Goal: Information Seeking & Learning: Learn about a topic

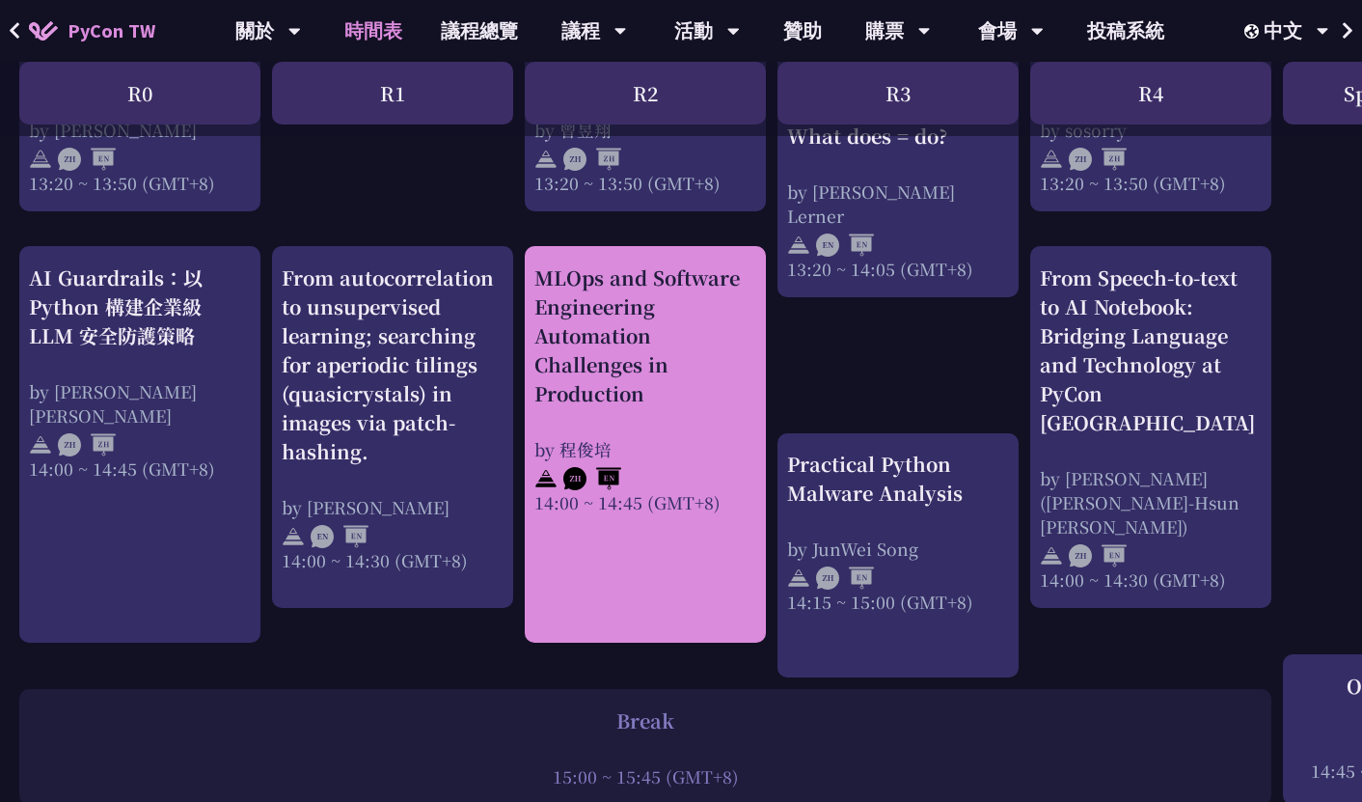
scroll to position [1759, 0]
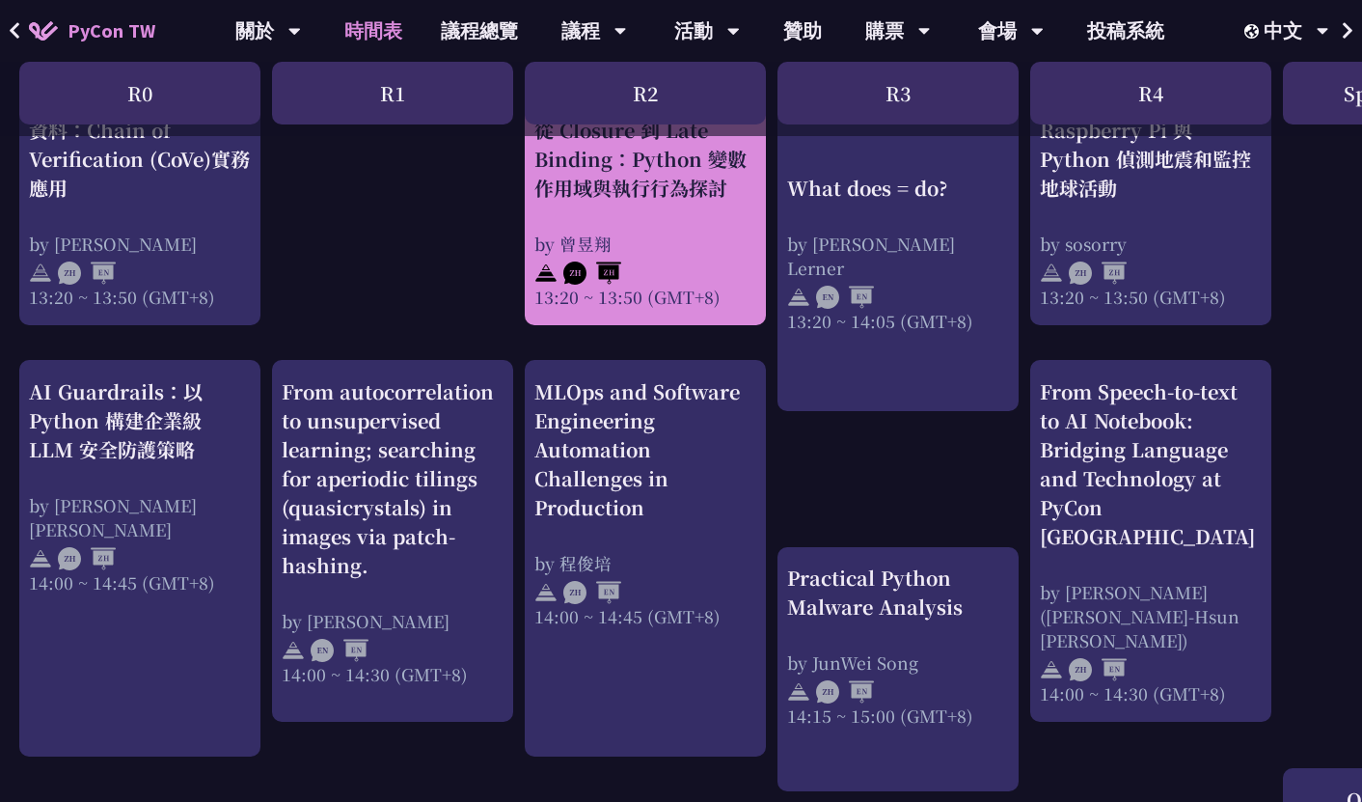
click at [655, 256] on div "by 曾昱翔" at bounding box center [645, 244] width 222 height 24
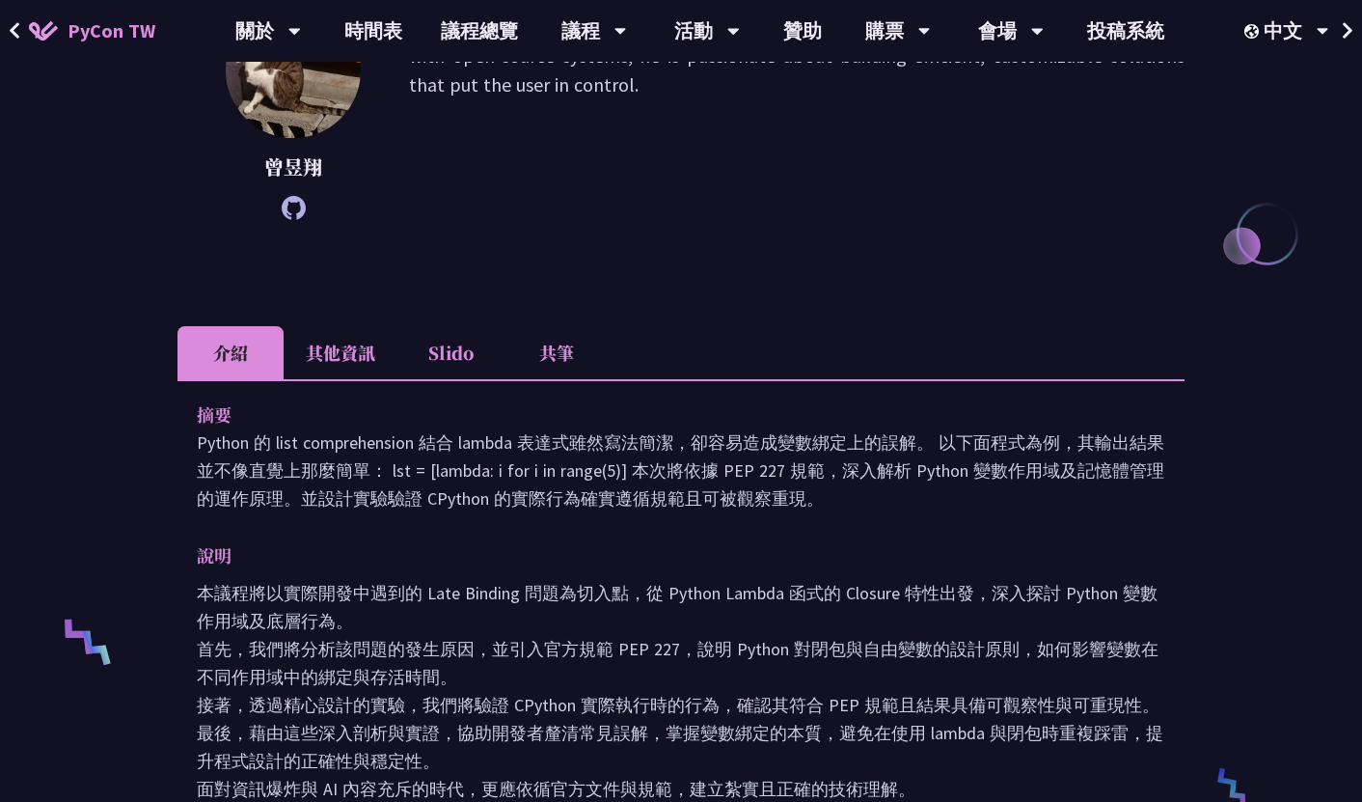
scroll to position [322, 0]
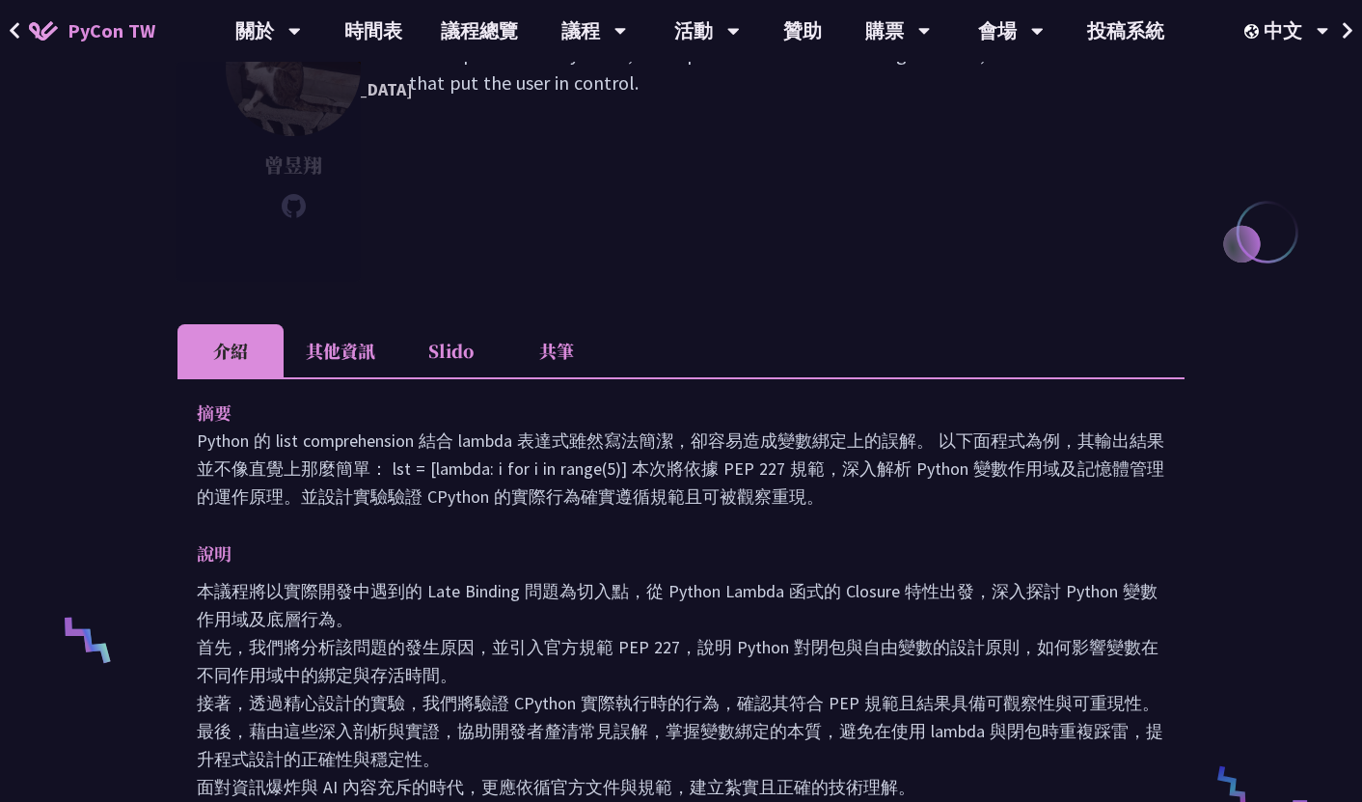
click at [478, 213] on div "[PERSON_NAME] software engineer and an Arch Linux enthusiast. With years of exp…" at bounding box center [680, 109] width 1007 height 217
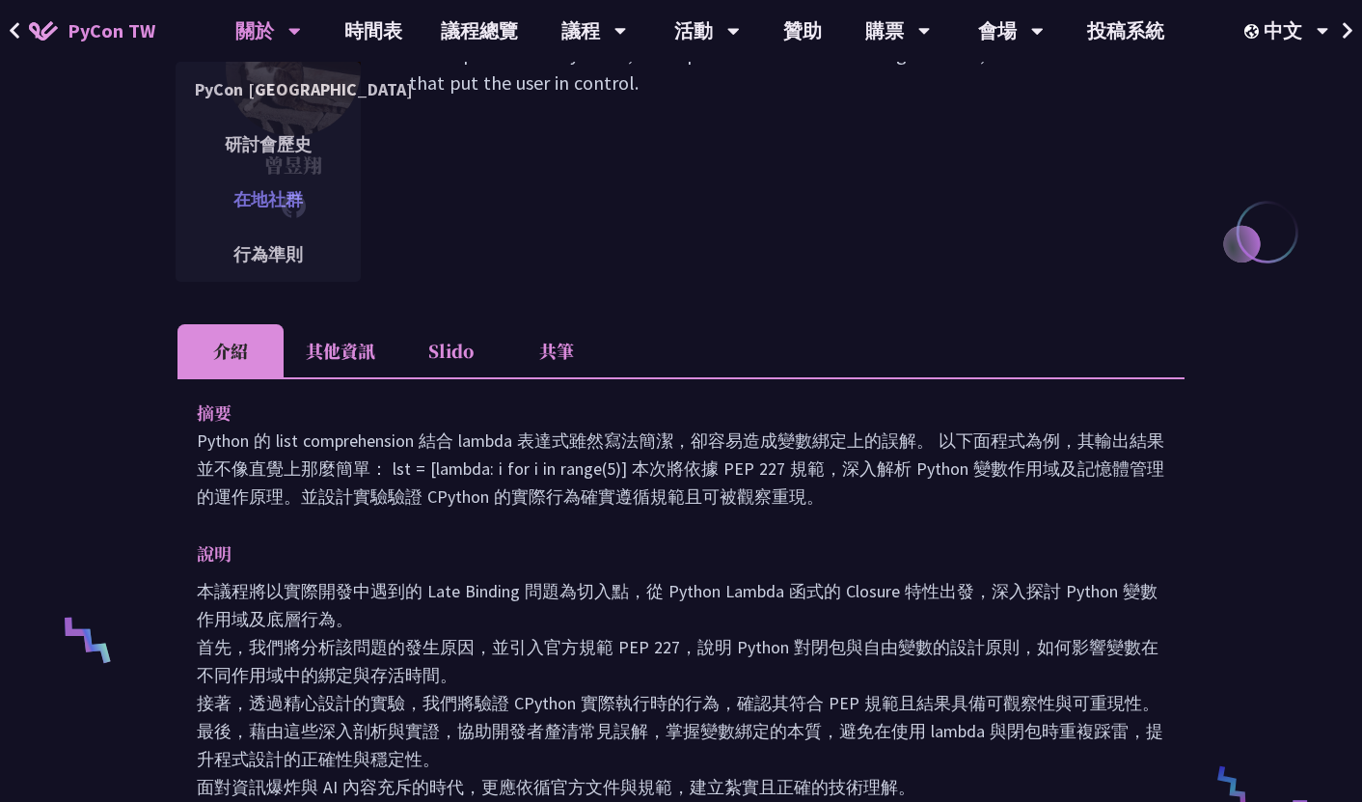
click at [293, 203] on link "在地社群" at bounding box center [268, 199] width 185 height 45
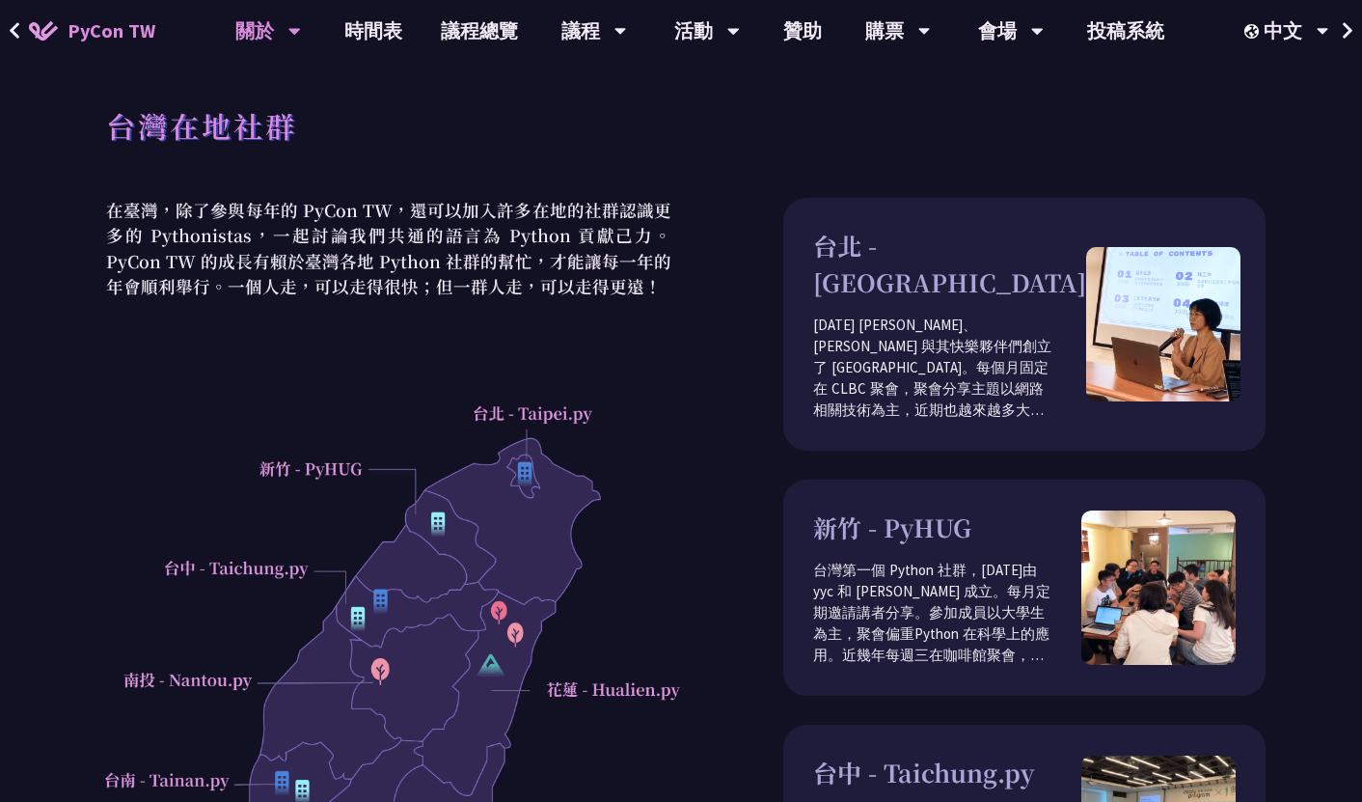
scroll to position [322, 0]
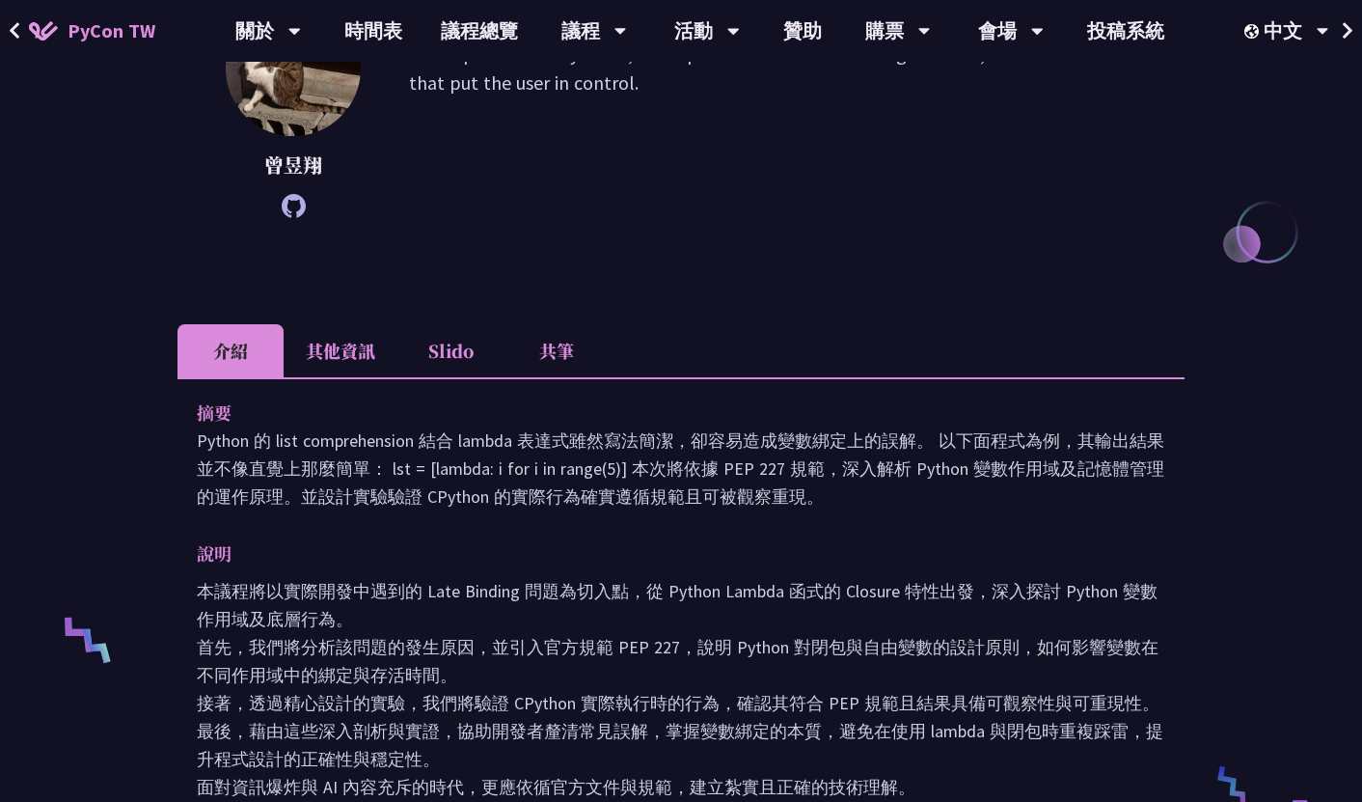
click at [295, 208] on icon at bounding box center [294, 206] width 24 height 24
click at [555, 338] on li "共筆" at bounding box center [557, 350] width 106 height 53
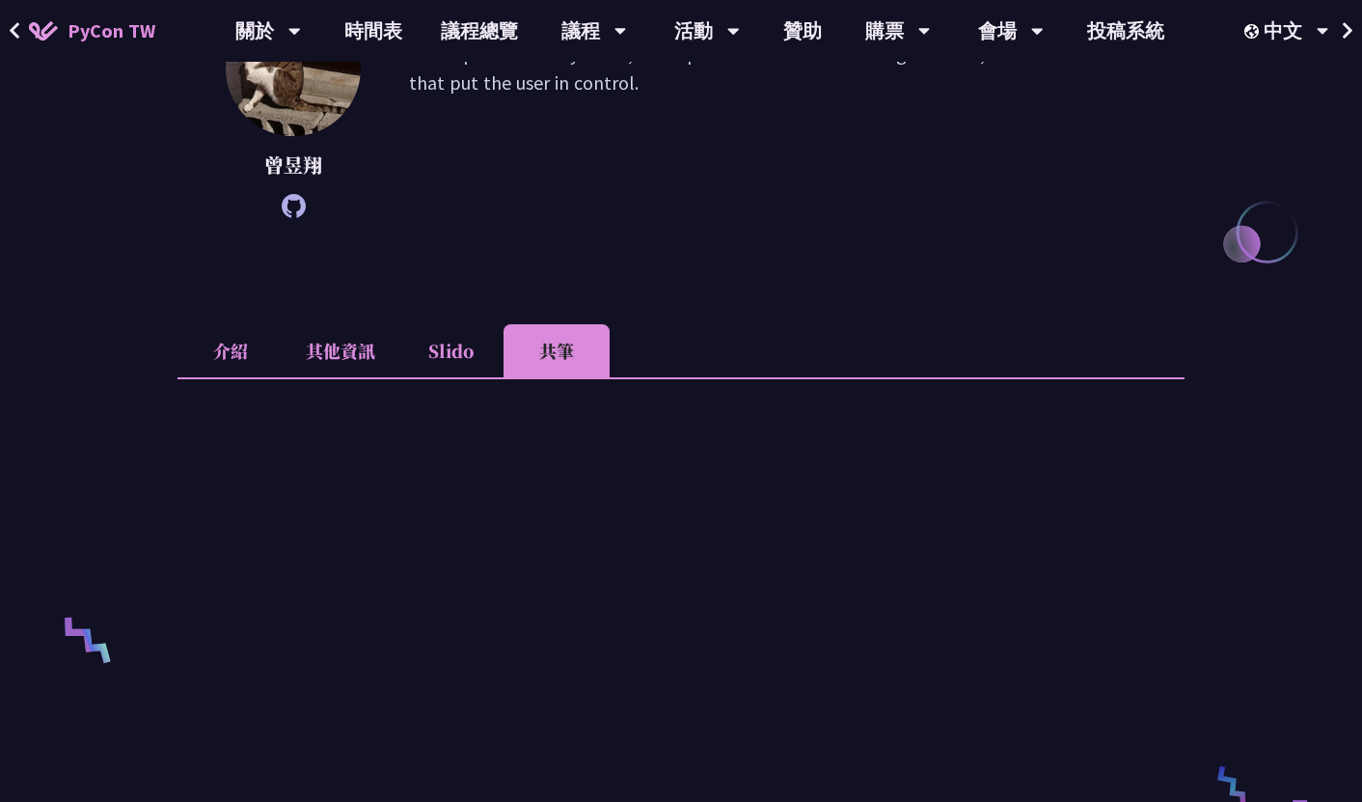
click at [450, 354] on li "Slido" at bounding box center [450, 350] width 106 height 53
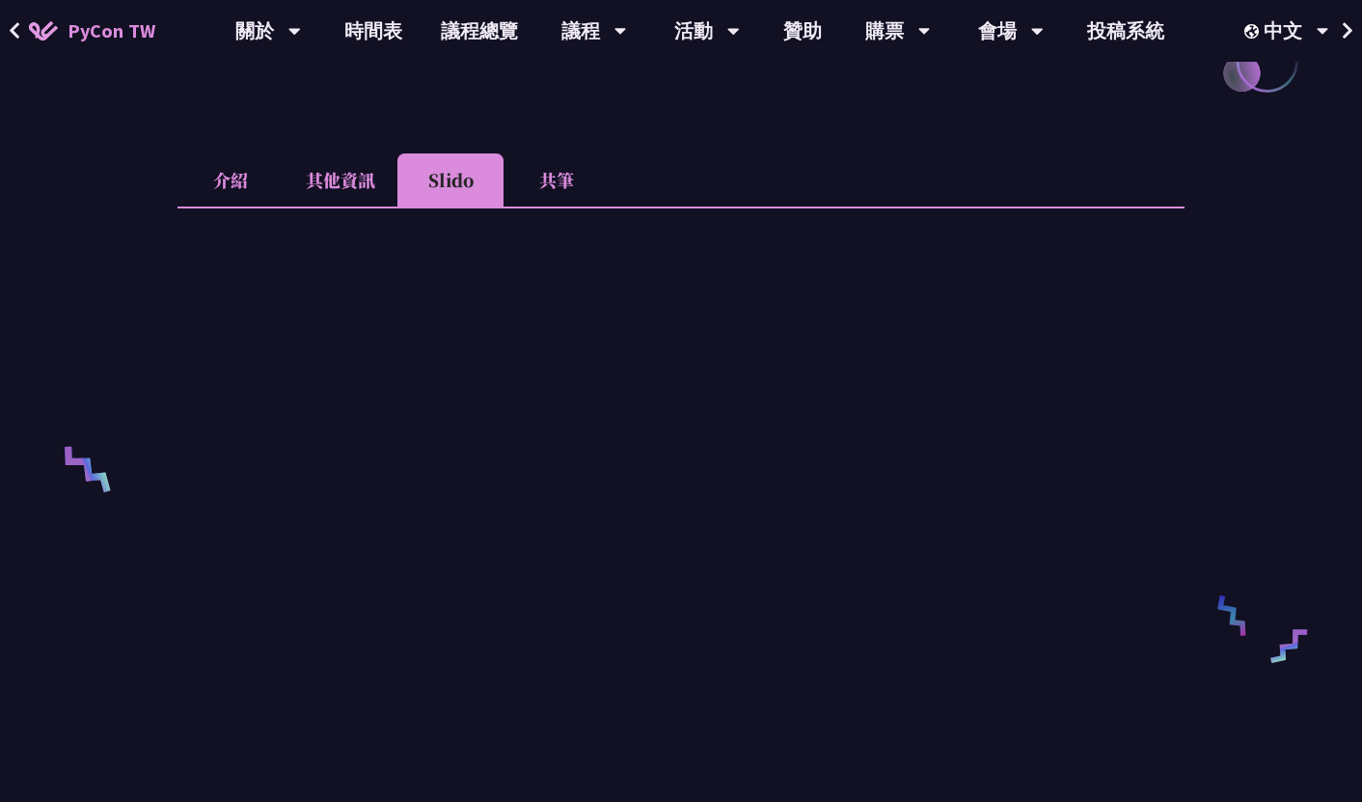
scroll to position [472, 0]
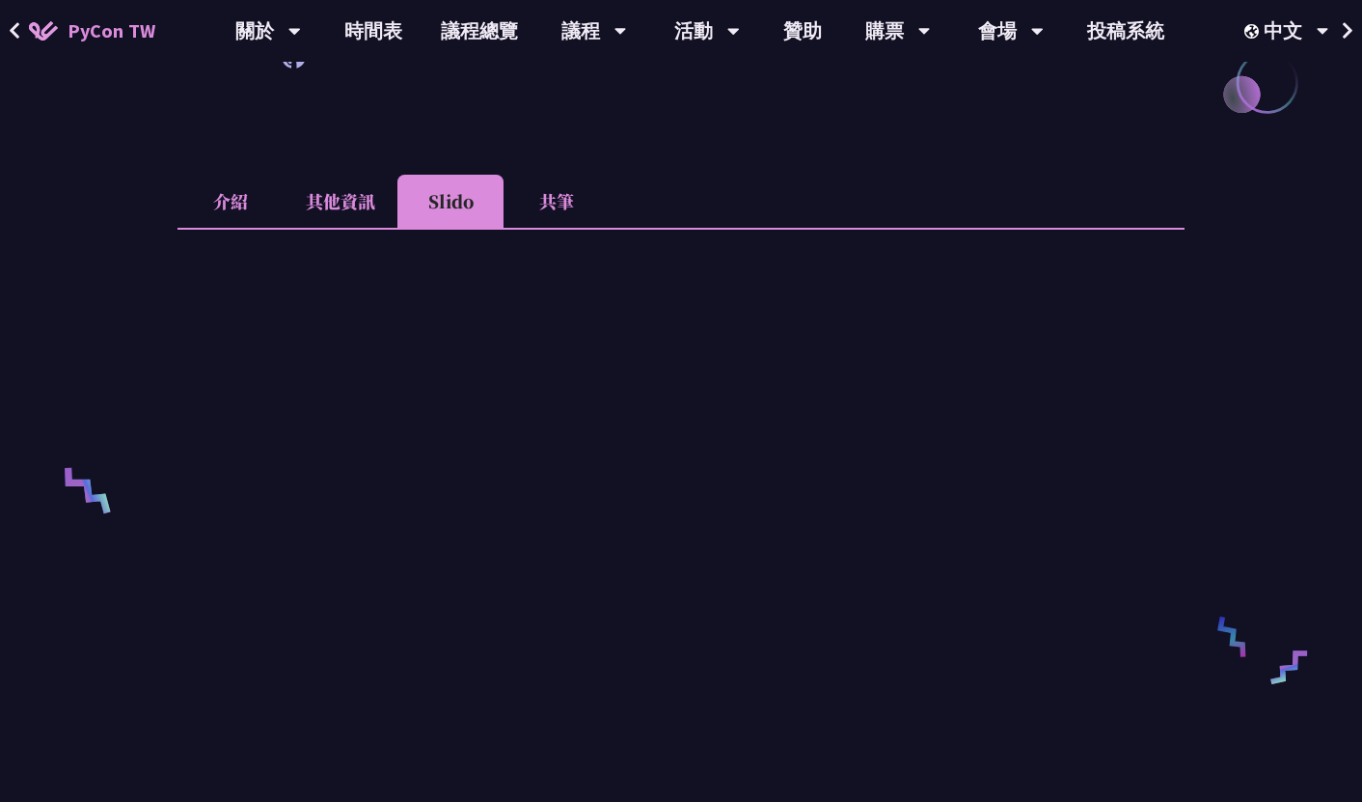
click at [358, 210] on li "其他資訊" at bounding box center [341, 201] width 114 height 53
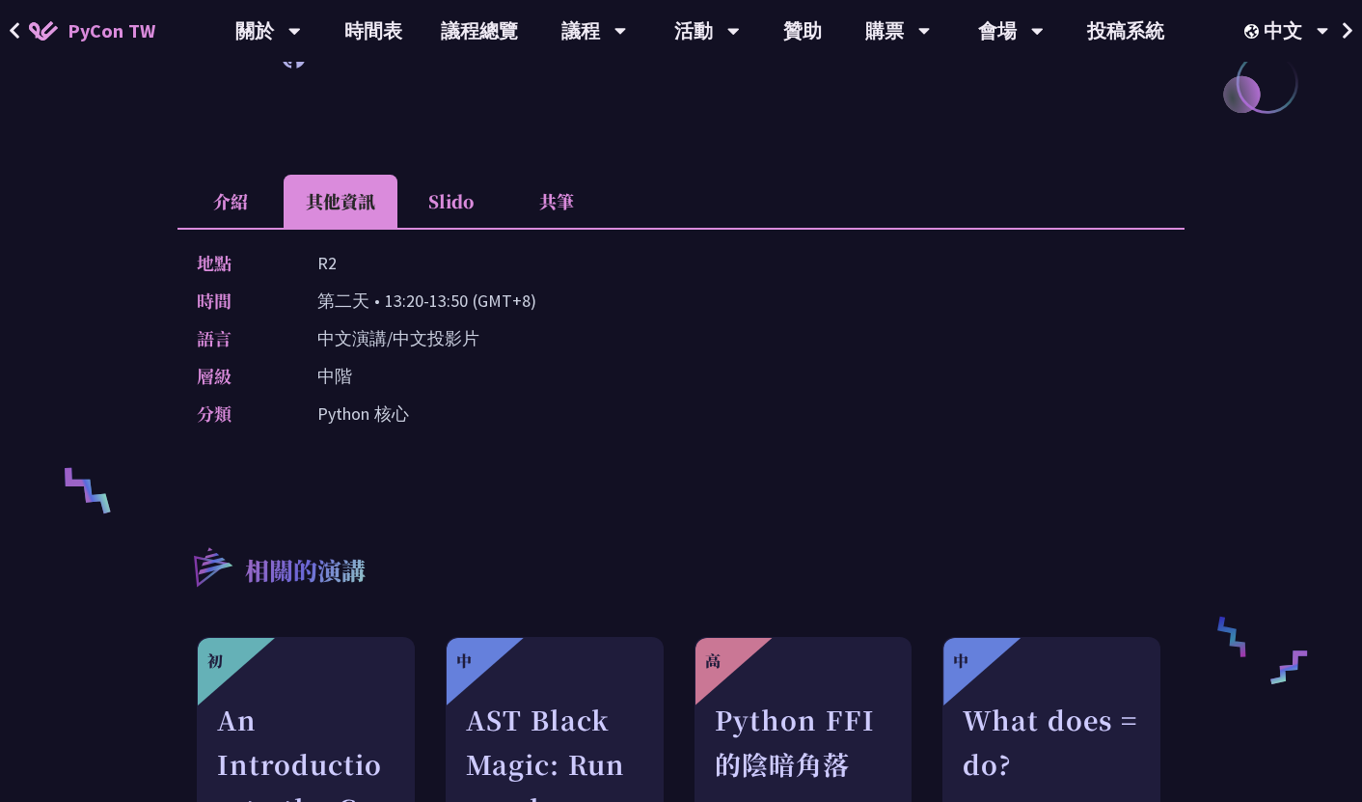
click at [426, 207] on li "Slido" at bounding box center [450, 201] width 106 height 53
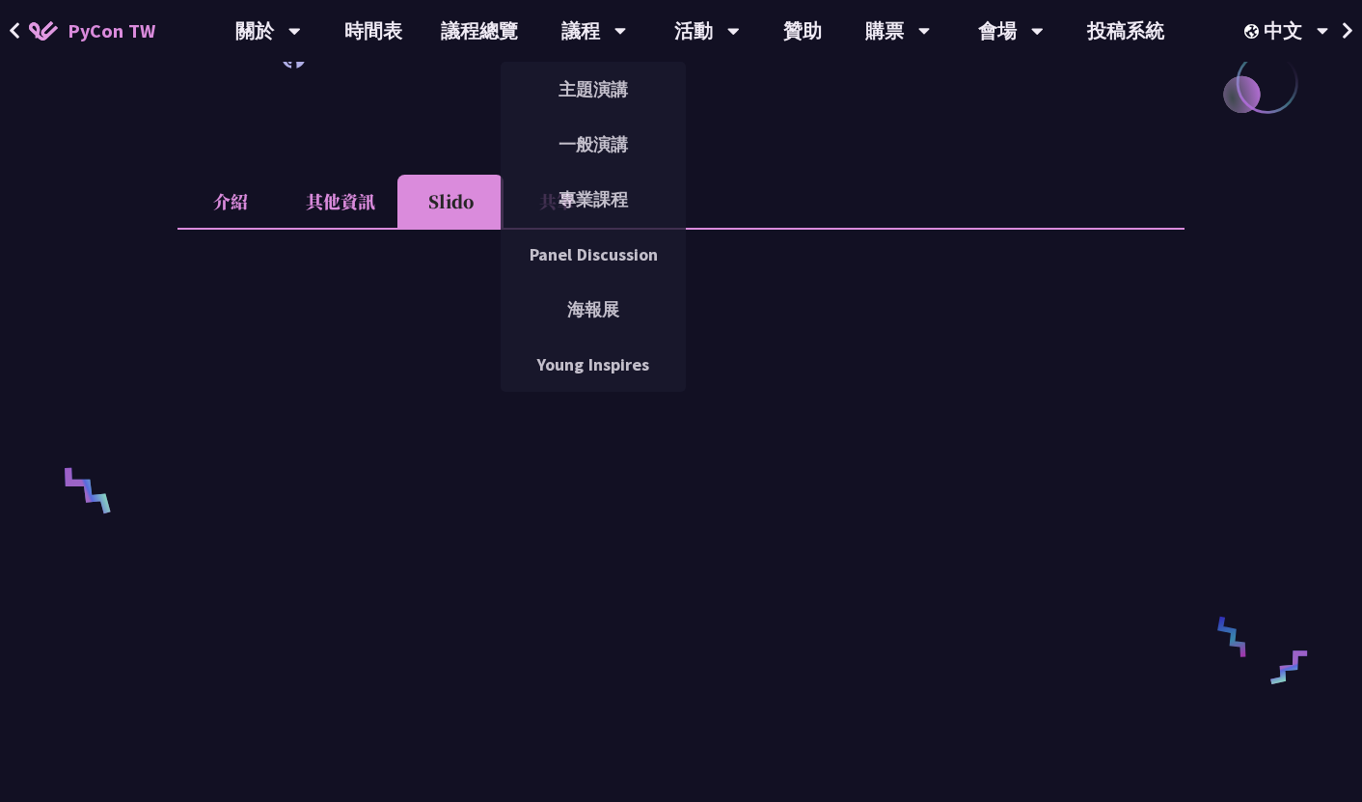
click at [243, 203] on li "介紹" at bounding box center [230, 201] width 106 height 53
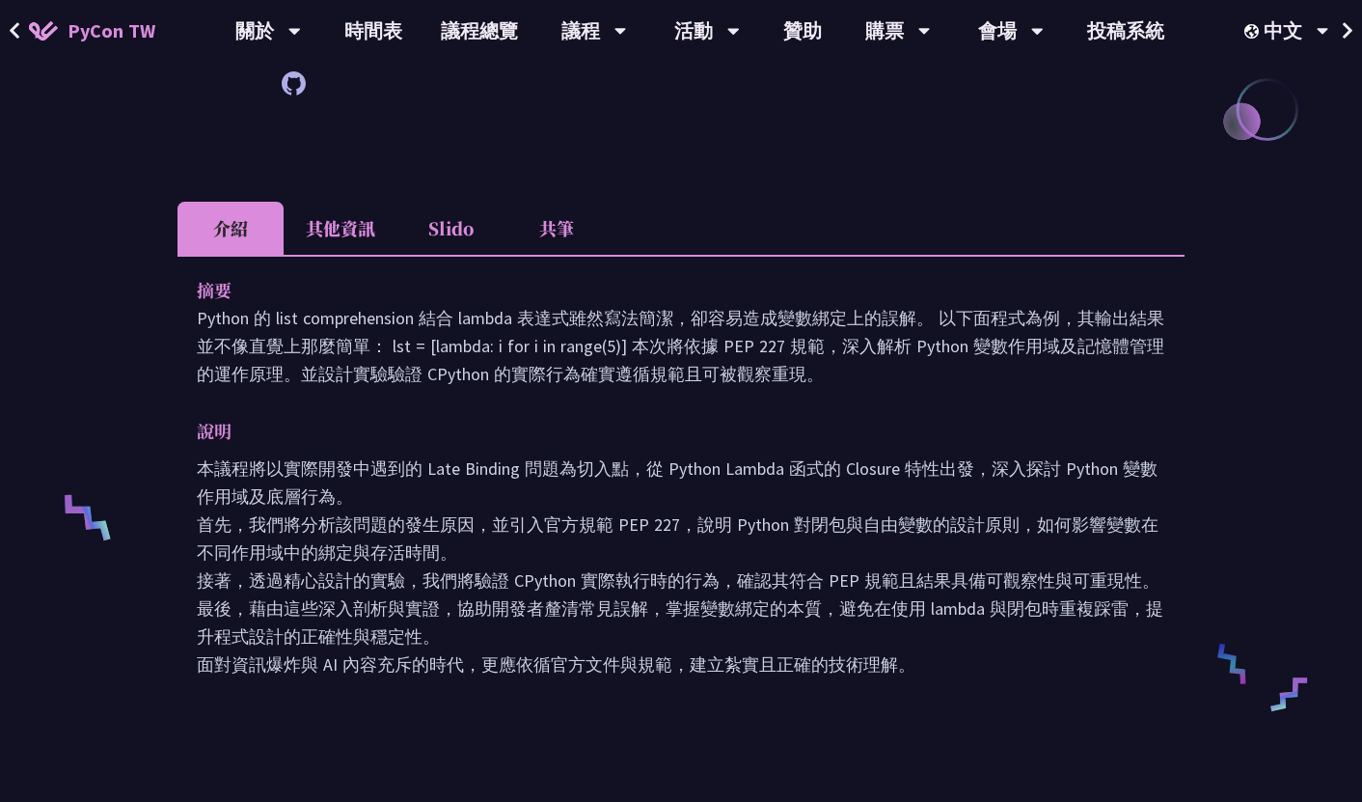
scroll to position [506, 0]
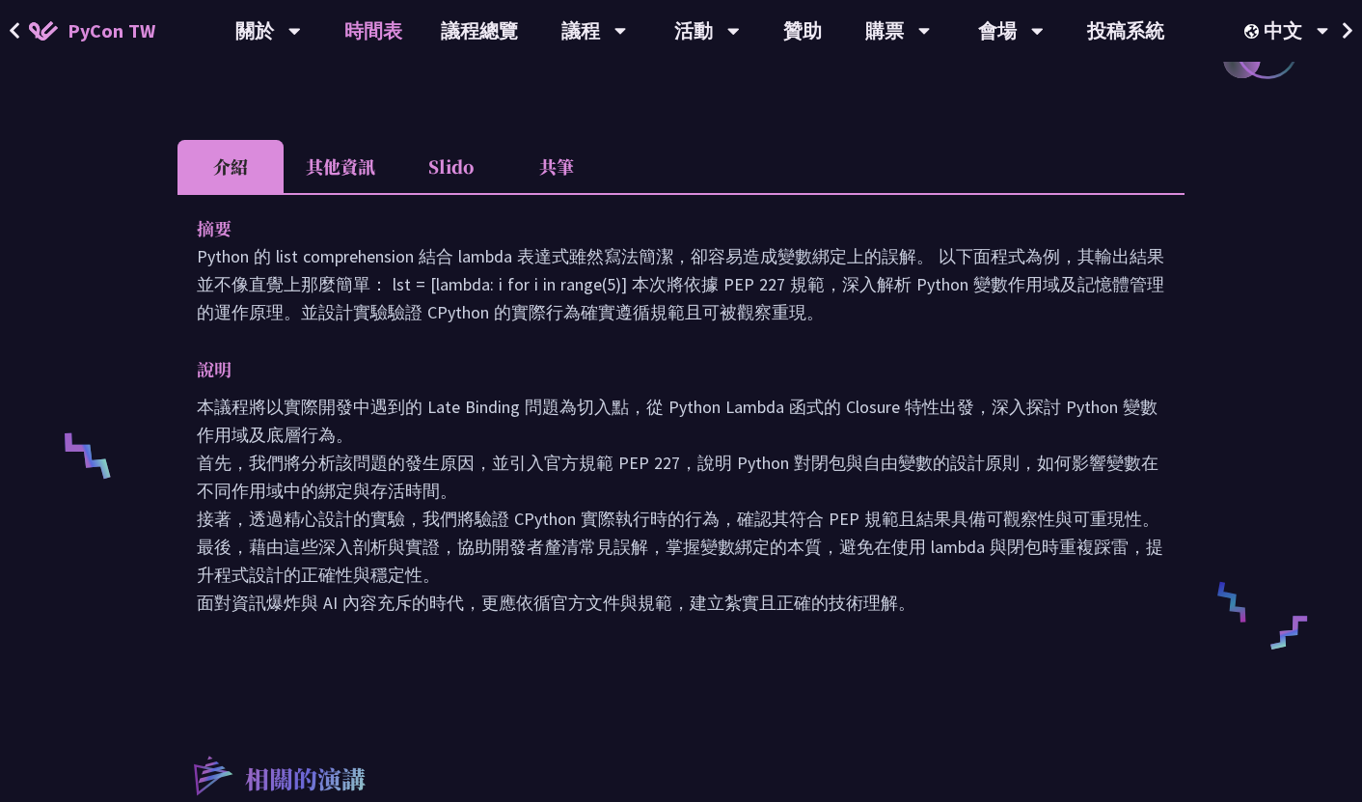
click at [364, 35] on link "時間表" at bounding box center [373, 31] width 96 height 62
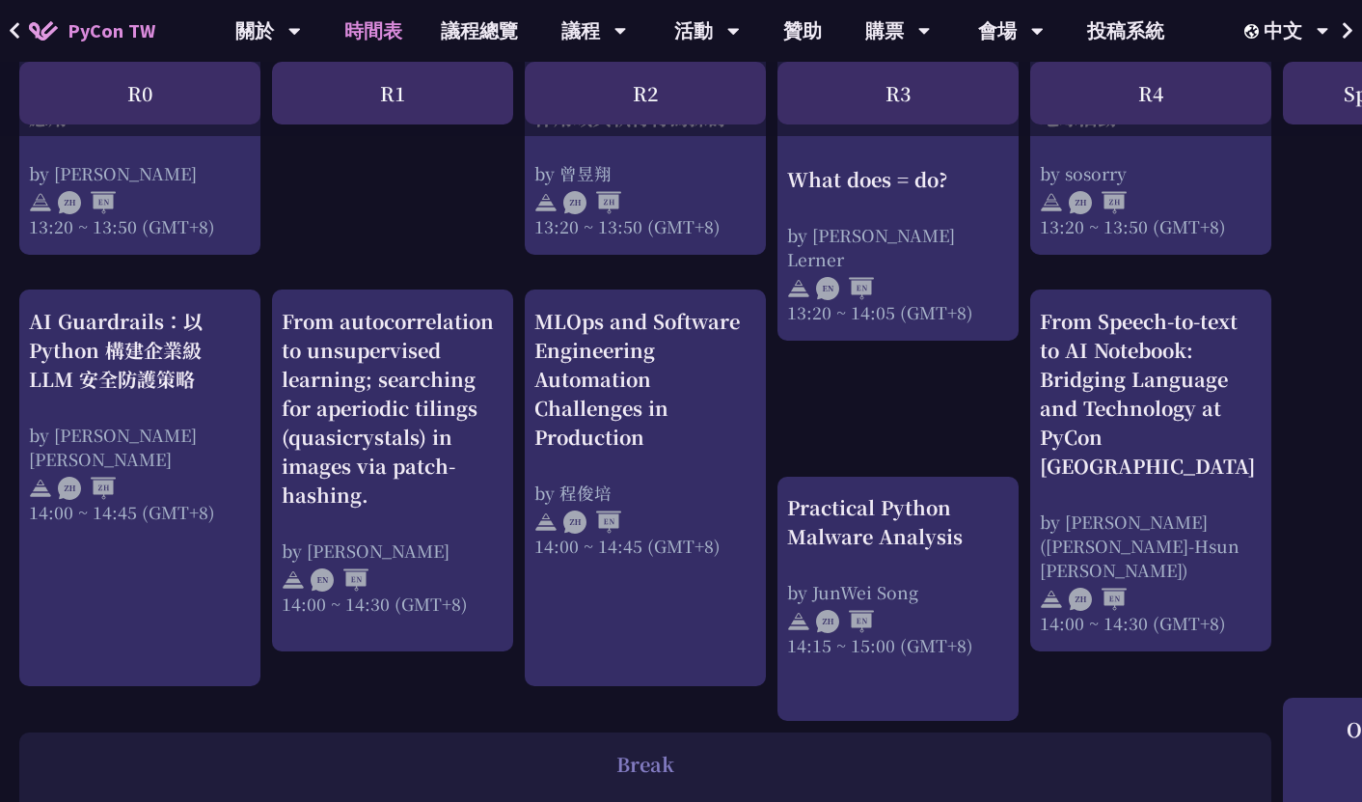
scroll to position [1868, 0]
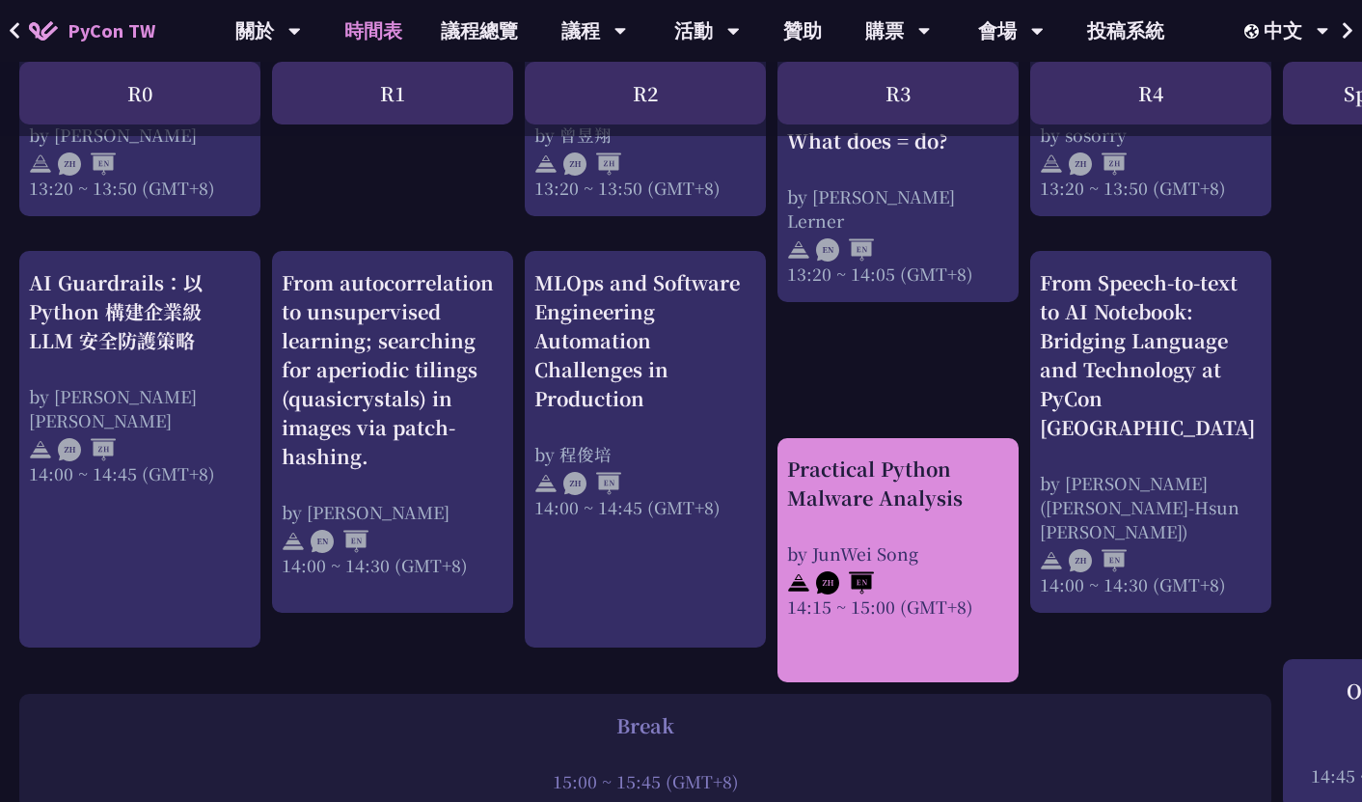
click at [831, 500] on div "Practical Python Malware Analysis" at bounding box center [898, 483] width 222 height 58
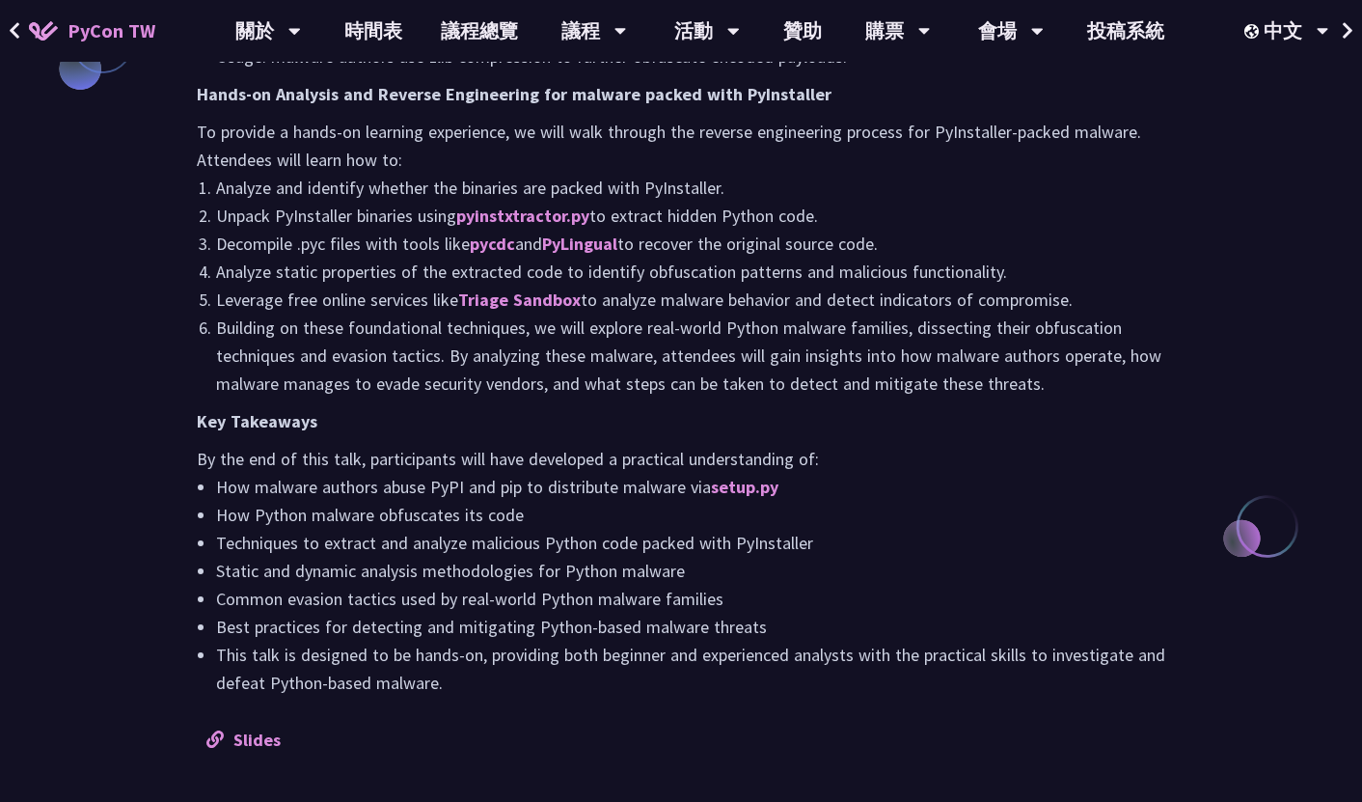
scroll to position [1866, 0]
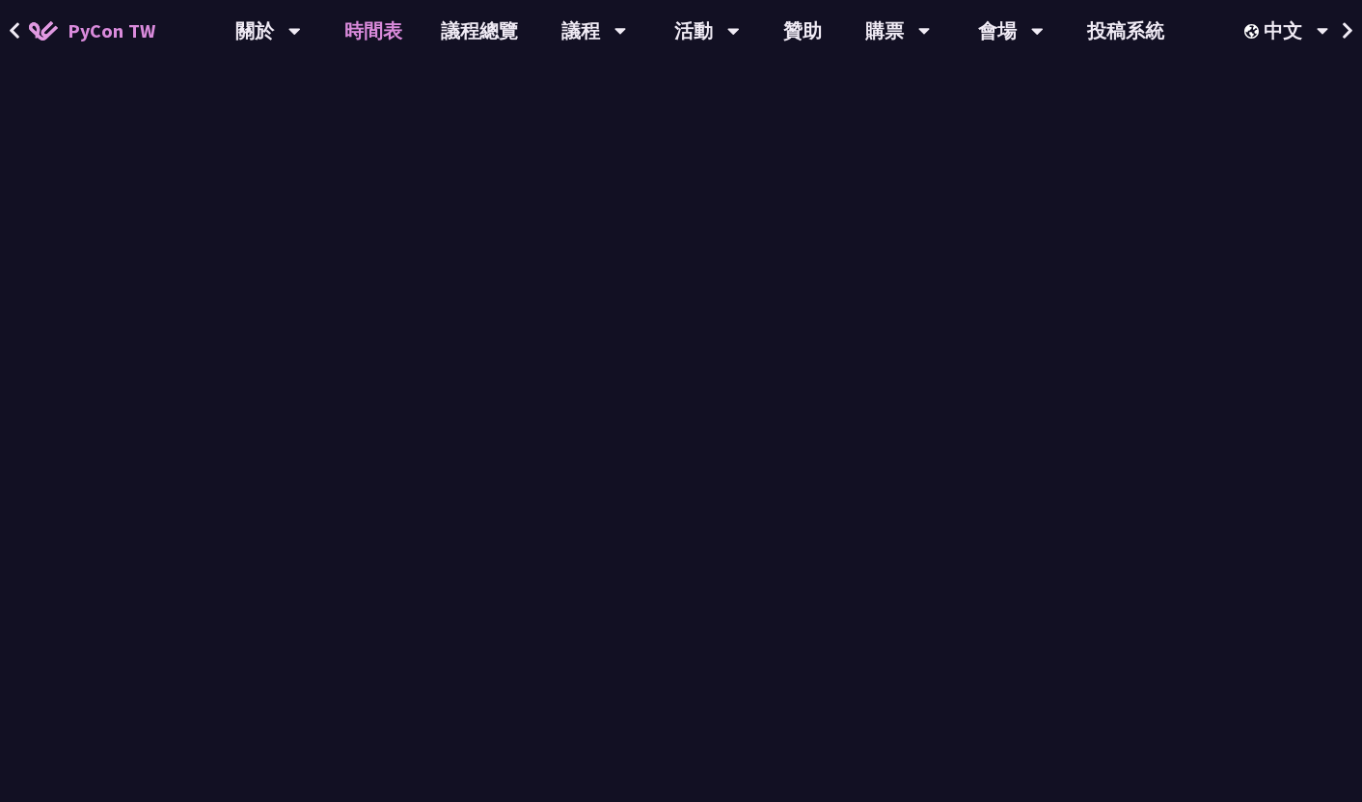
scroll to position [1868, 0]
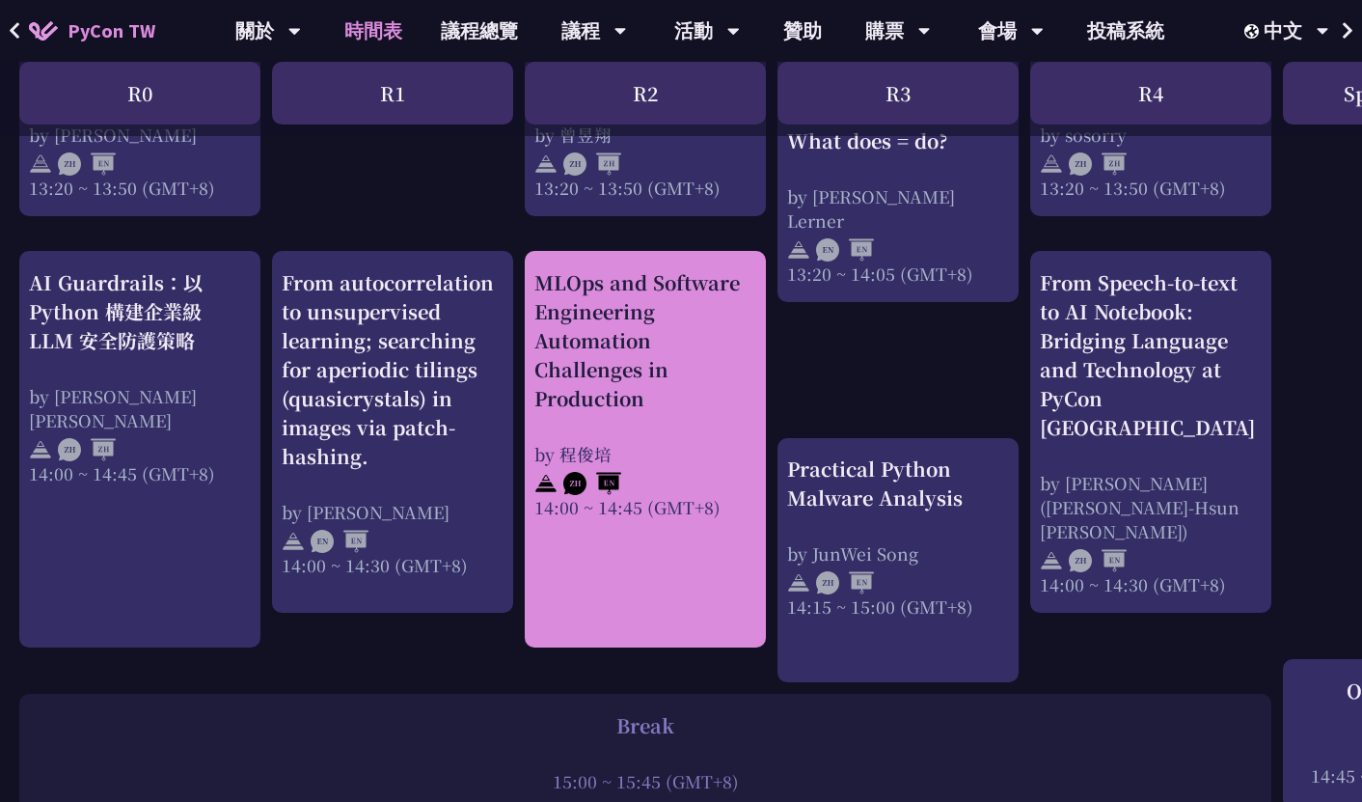
click at [669, 350] on div "MLOps and Software Engineering Automation Challenges in Production" at bounding box center [645, 340] width 222 height 145
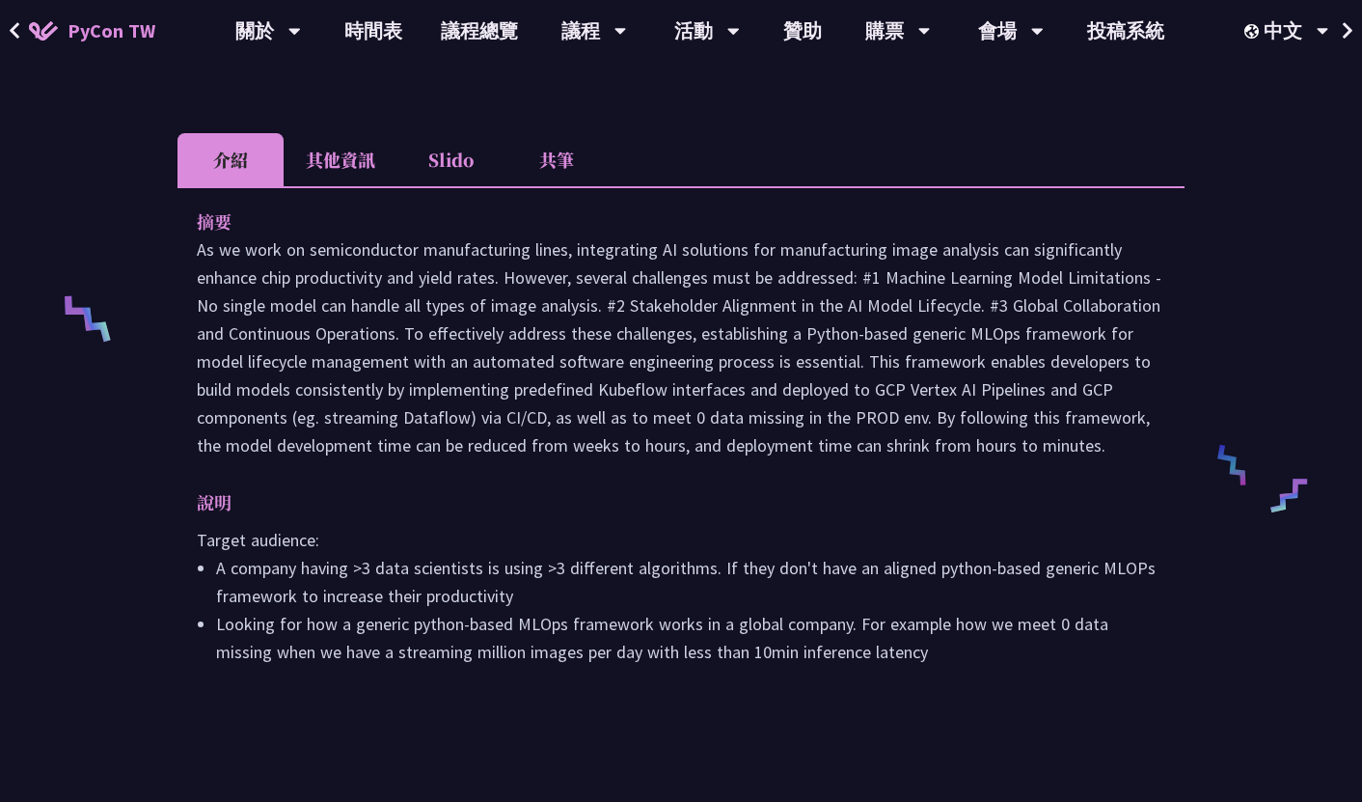
scroll to position [639, 0]
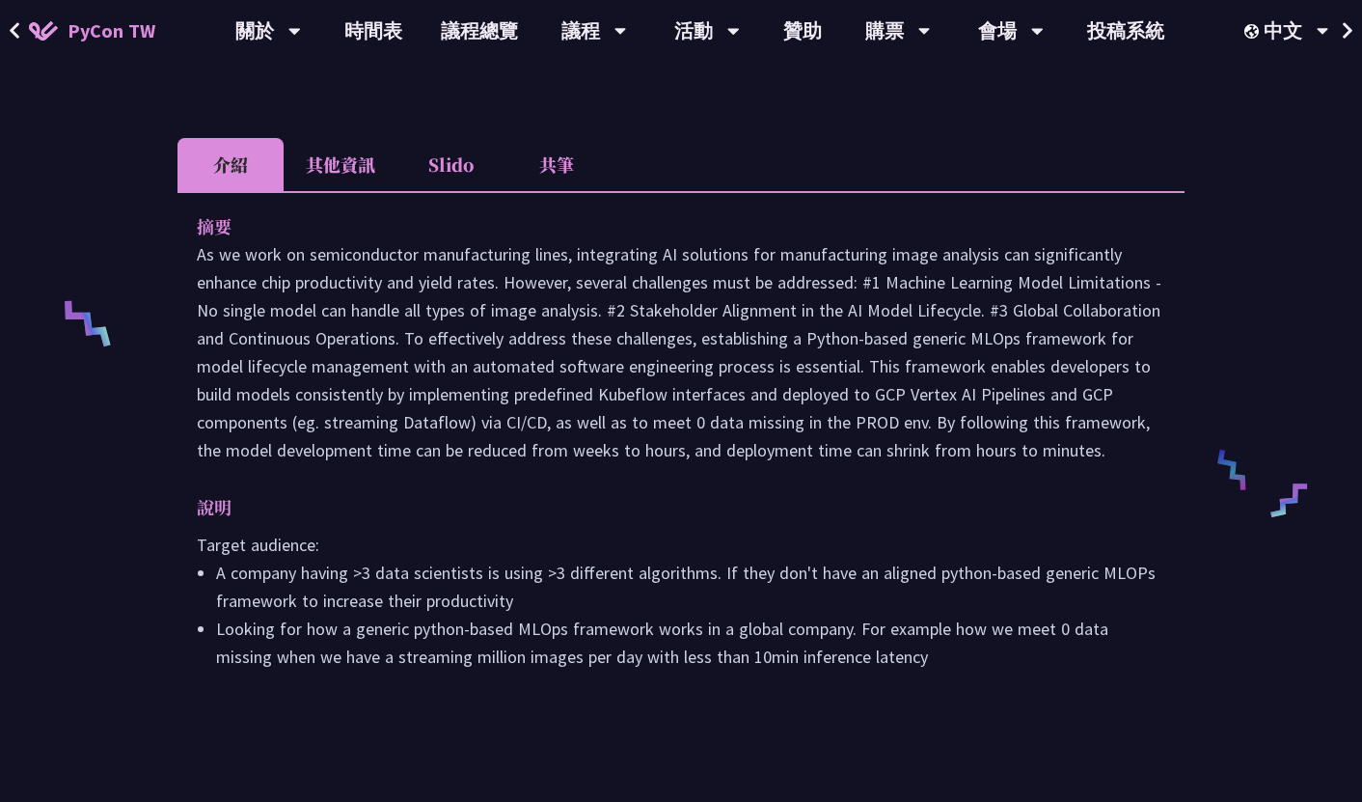
click at [318, 201] on div "摘要 說明 Target audience: A company having >3 data scientists is using >3 differen…" at bounding box center [680, 455] width 1007 height 528
click at [328, 177] on li "其他資訊" at bounding box center [341, 164] width 114 height 53
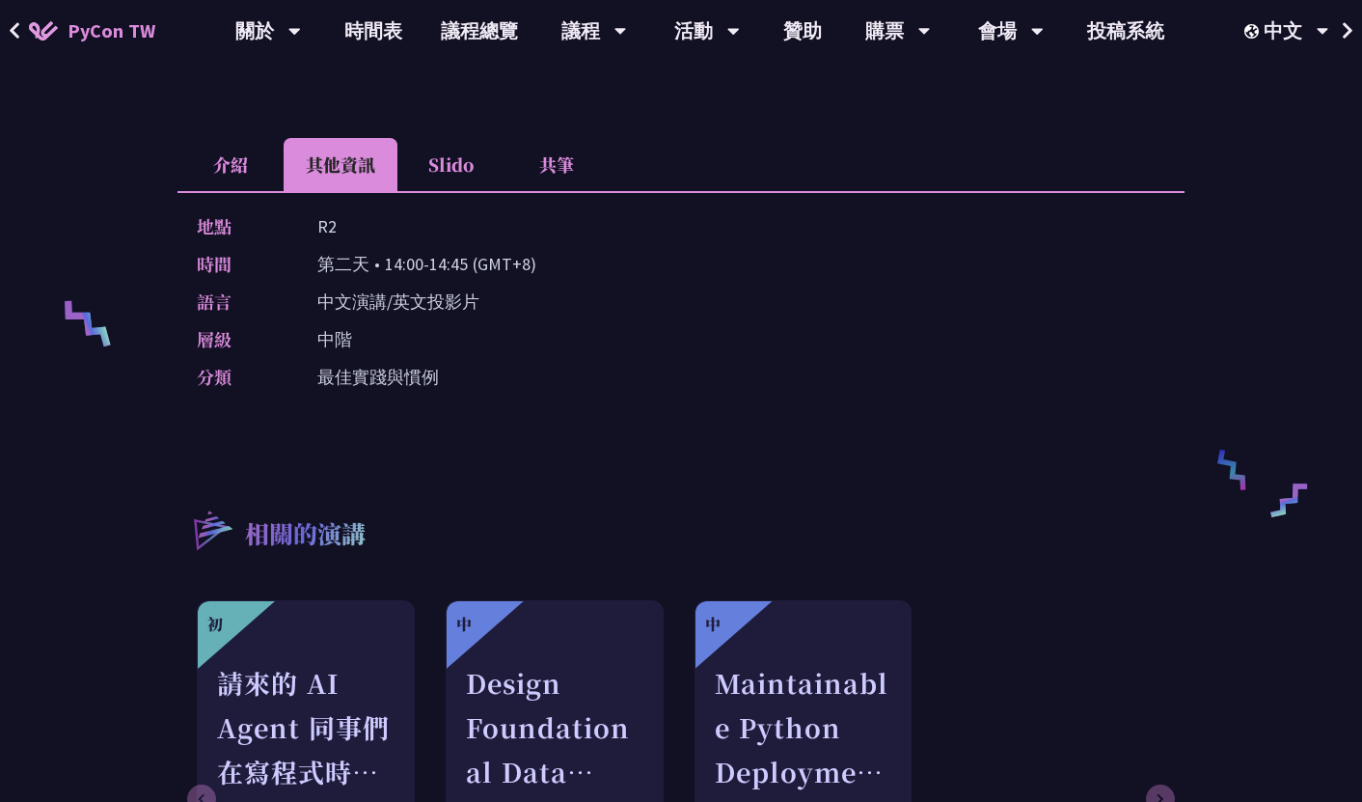
click at [233, 152] on li "介紹" at bounding box center [230, 164] width 106 height 53
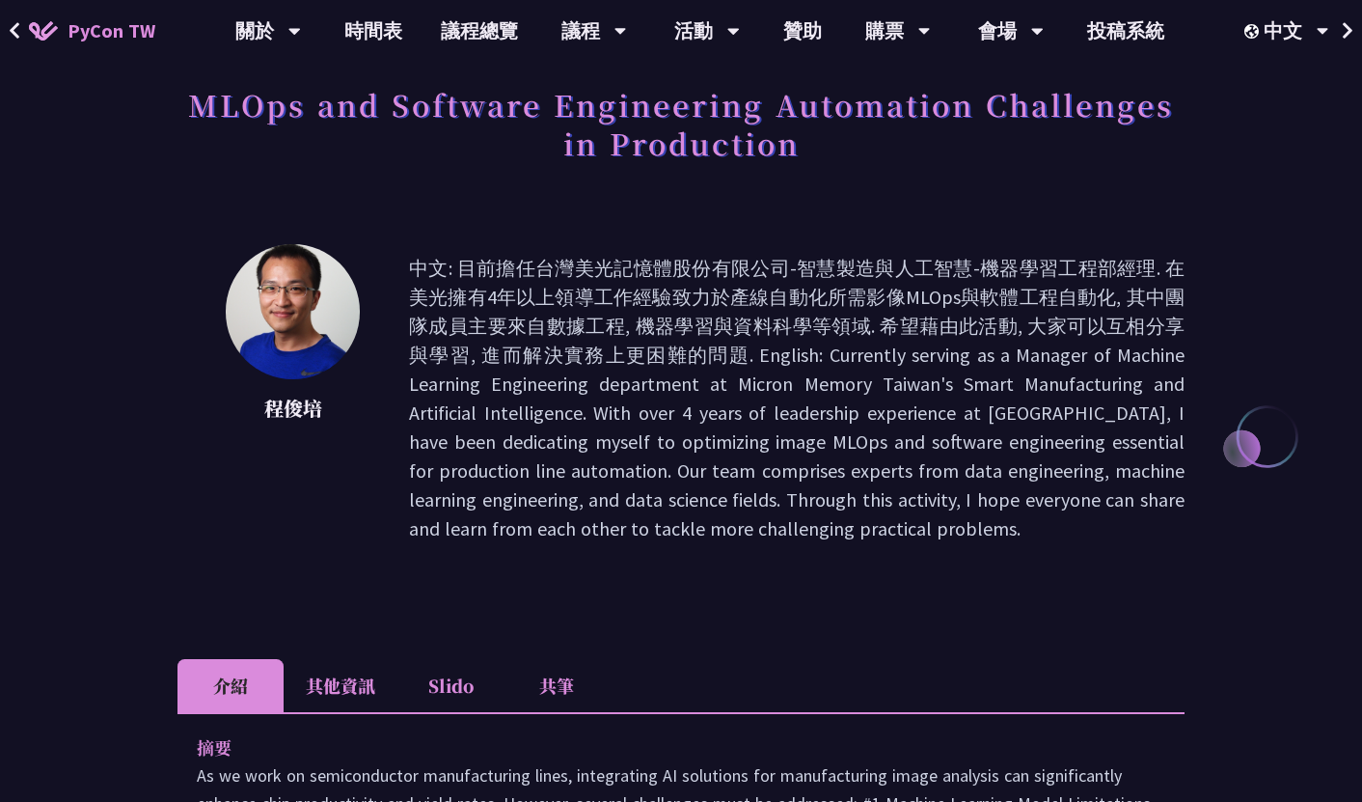
scroll to position [0, 0]
